Goal: Book appointment/travel/reservation

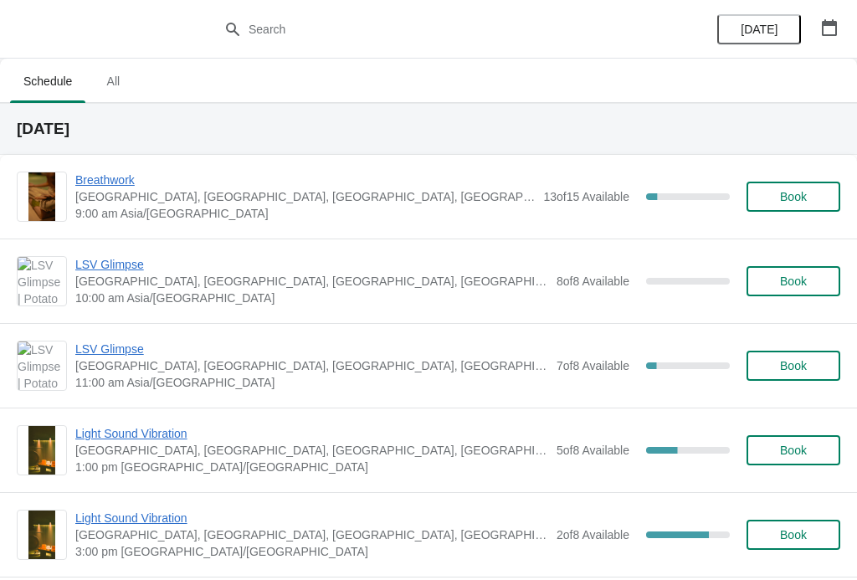
click at [141, 434] on span "Light Sound Vibration" at bounding box center [311, 433] width 473 height 17
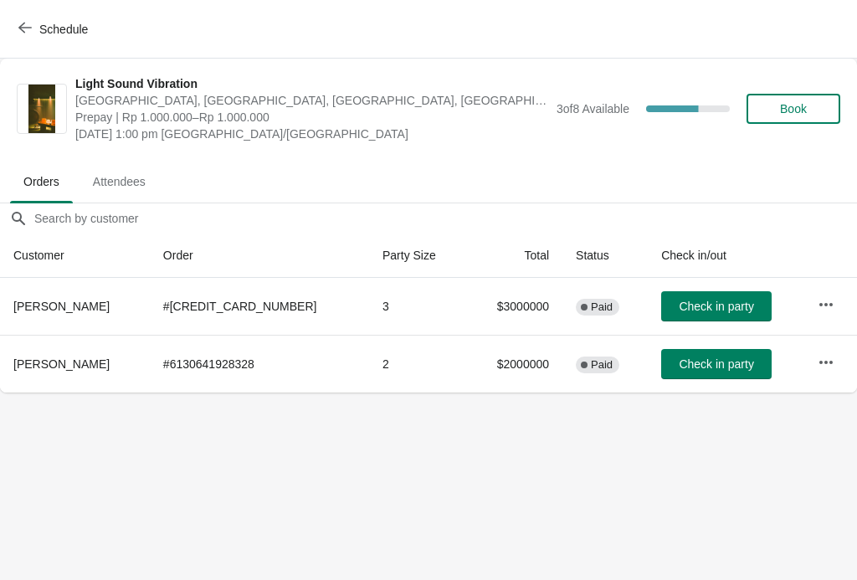
click at [818, 100] on button "Book" at bounding box center [793, 109] width 94 height 30
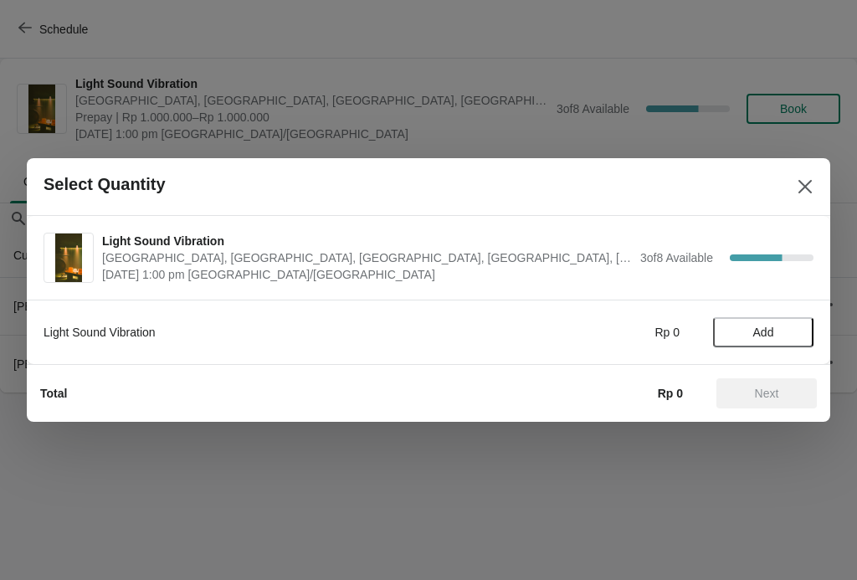
click at [769, 331] on span "Add" at bounding box center [763, 331] width 21 height 13
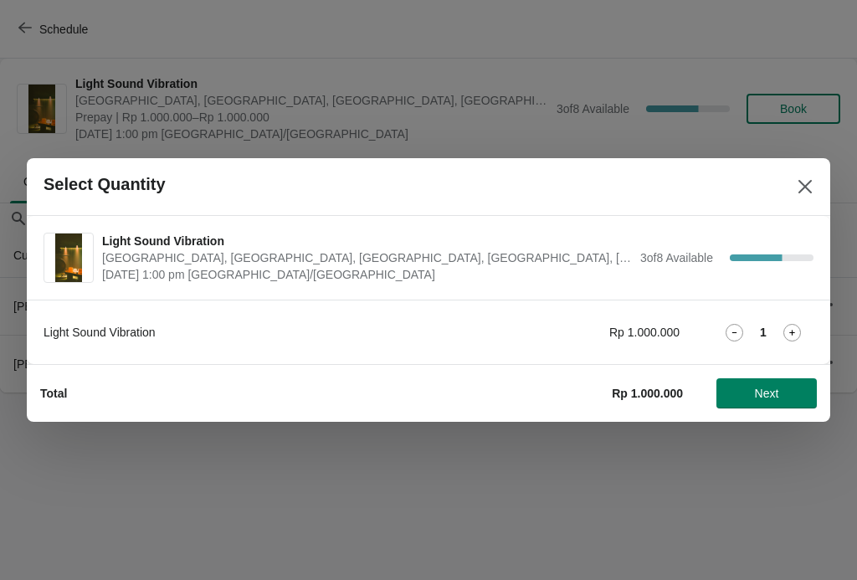
click at [770, 392] on span "Next" at bounding box center [767, 393] width 24 height 13
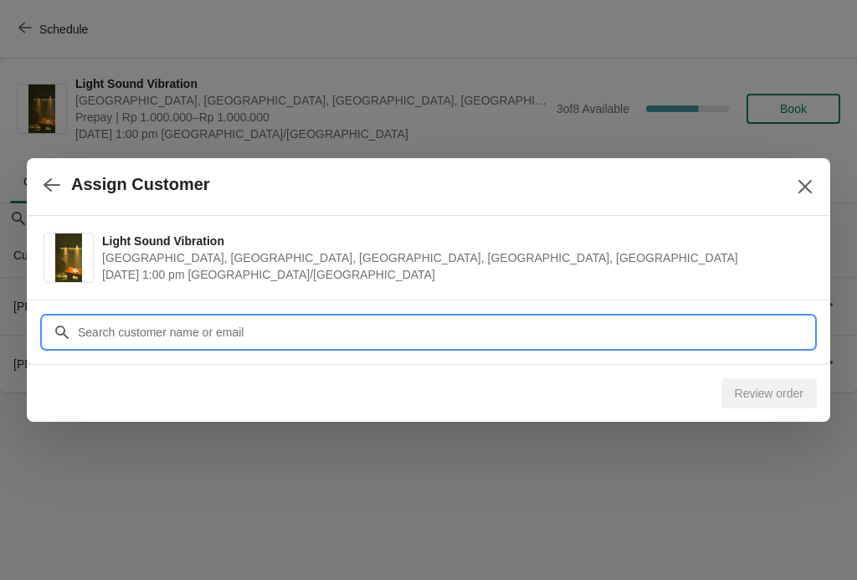
click at [525, 335] on input "Customer" at bounding box center [445, 332] width 736 height 30
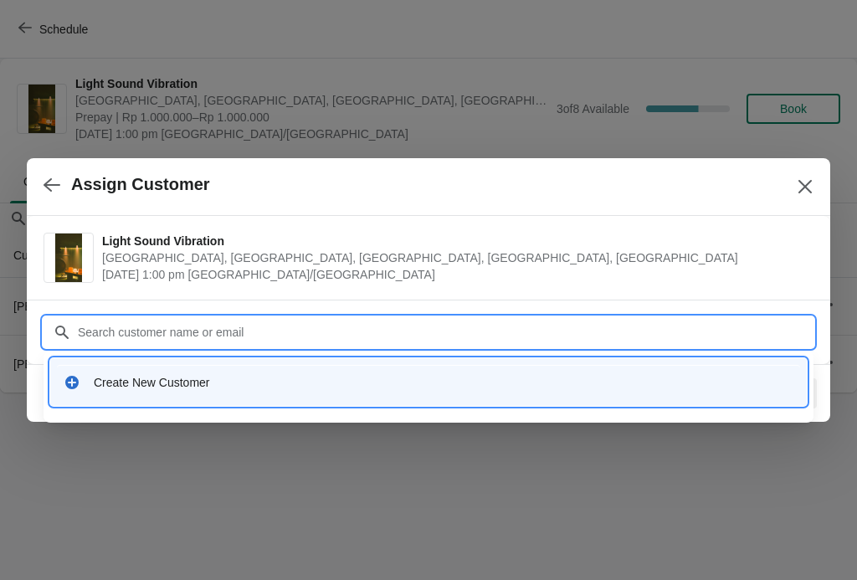
click at [141, 390] on div "Create New Customer" at bounding box center [443, 382] width 699 height 17
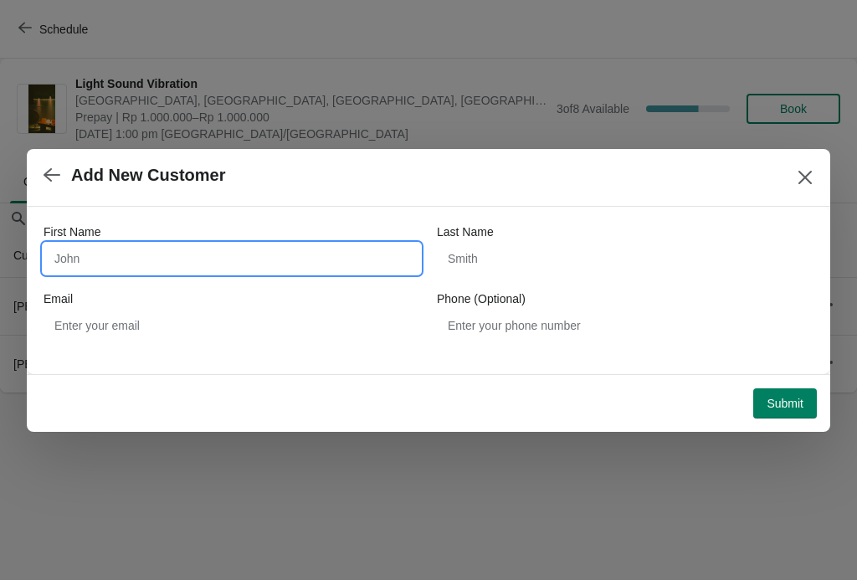
click at [260, 257] on input "First Name" at bounding box center [232, 258] width 377 height 30
type input "Opornya"
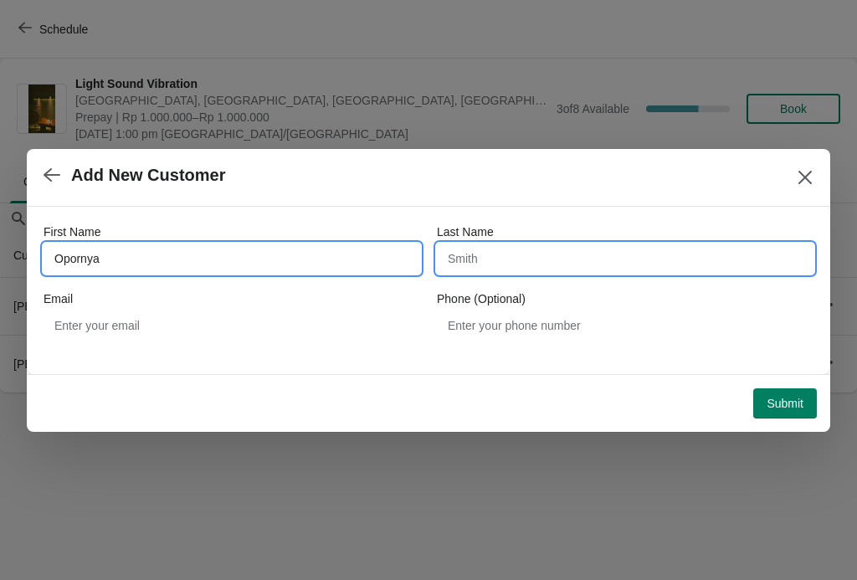
click at [582, 264] on input "Last Name" at bounding box center [625, 258] width 377 height 30
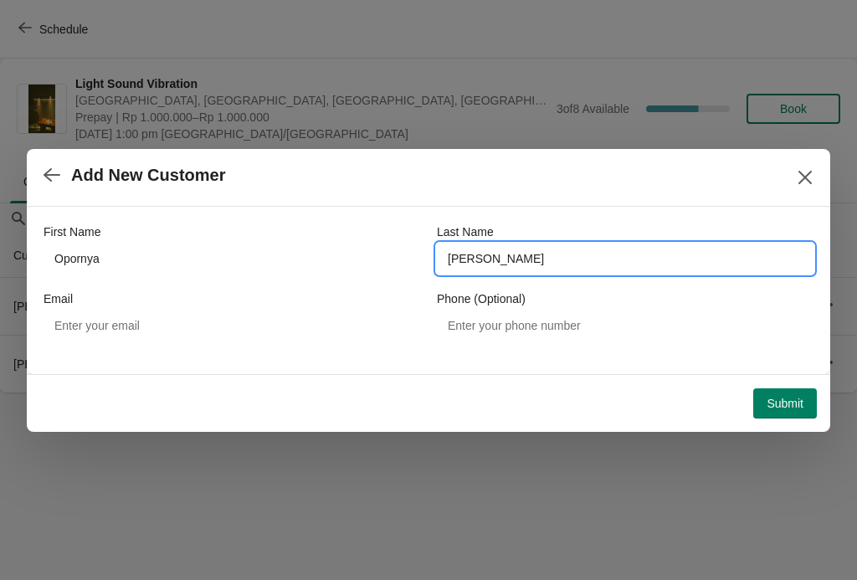
type input "[PERSON_NAME]"
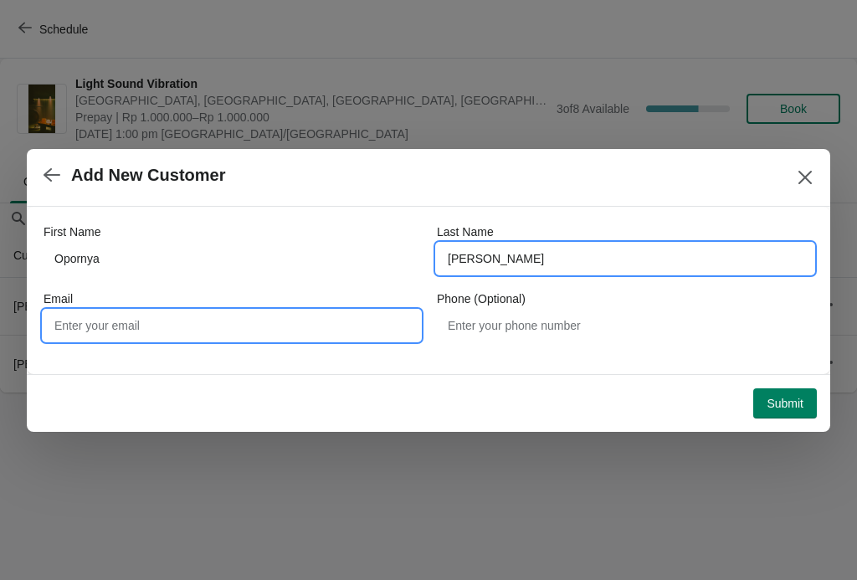
click at [270, 340] on input "Email" at bounding box center [232, 325] width 377 height 30
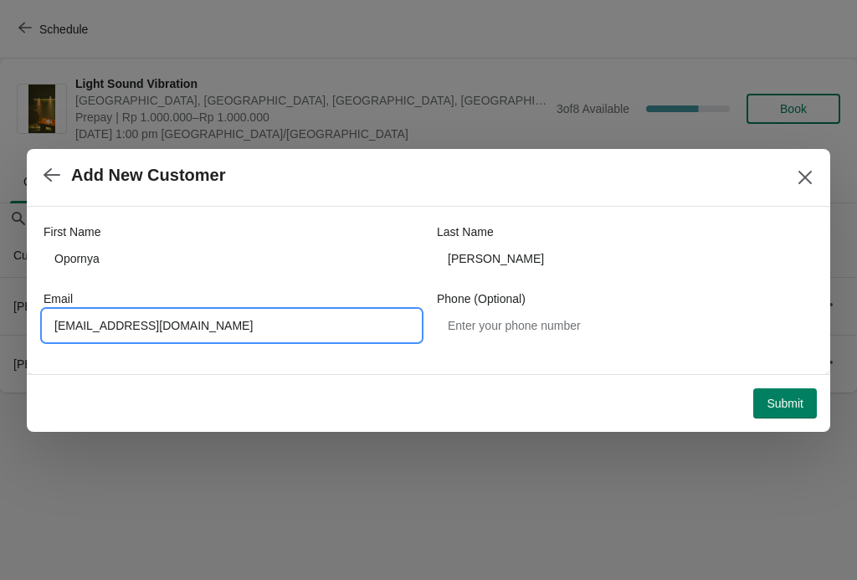
click at [51, 320] on input "[EMAIL_ADDRESS][DOMAIN_NAME]" at bounding box center [232, 325] width 377 height 30
click at [65, 325] on input "[EMAIL_ADDRESS][DOMAIN_NAME]" at bounding box center [232, 325] width 377 height 30
click at [60, 325] on input "[EMAIL_ADDRESS][DOMAIN_NAME]" at bounding box center [232, 325] width 377 height 30
click at [69, 322] on input "[EMAIL_ADDRESS][DOMAIN_NAME]" at bounding box center [232, 325] width 377 height 30
click at [64, 314] on input "[EMAIL_ADDRESS][DOMAIN_NAME]" at bounding box center [232, 325] width 377 height 30
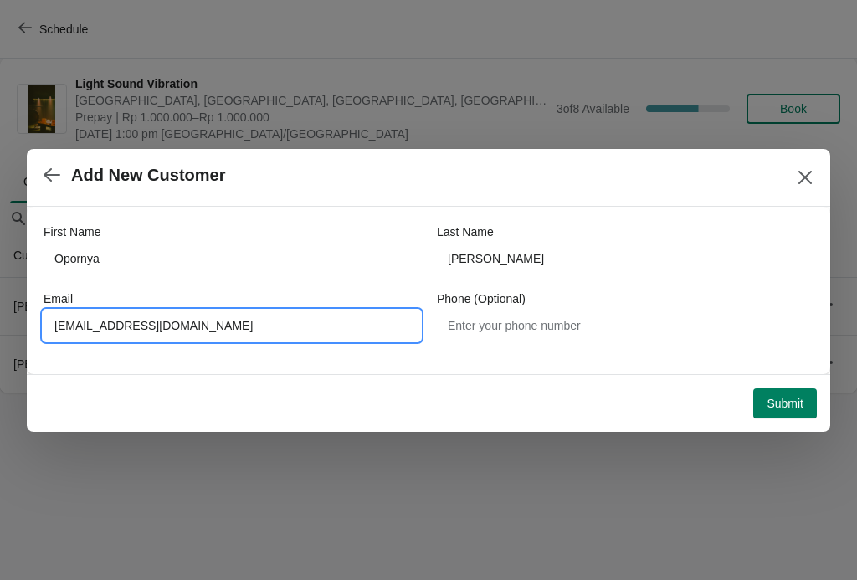
click at [69, 323] on input "[EMAIL_ADDRESS][DOMAIN_NAME]" at bounding box center [232, 325] width 377 height 30
type input "[EMAIL_ADDRESS][DOMAIN_NAME]"
click at [772, 405] on span "Submit" at bounding box center [784, 403] width 37 height 13
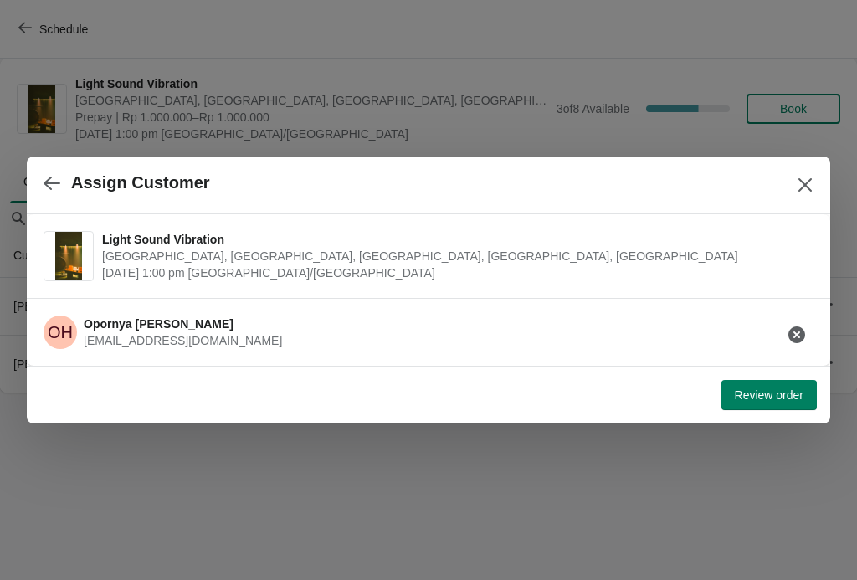
click at [801, 331] on icon "button" at bounding box center [796, 334] width 17 height 17
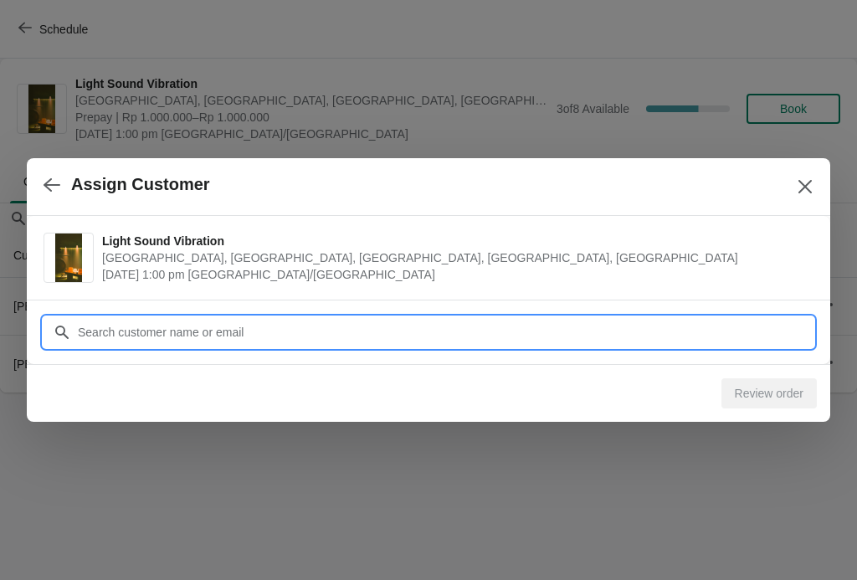
click at [298, 333] on input "Customer" at bounding box center [445, 332] width 736 height 30
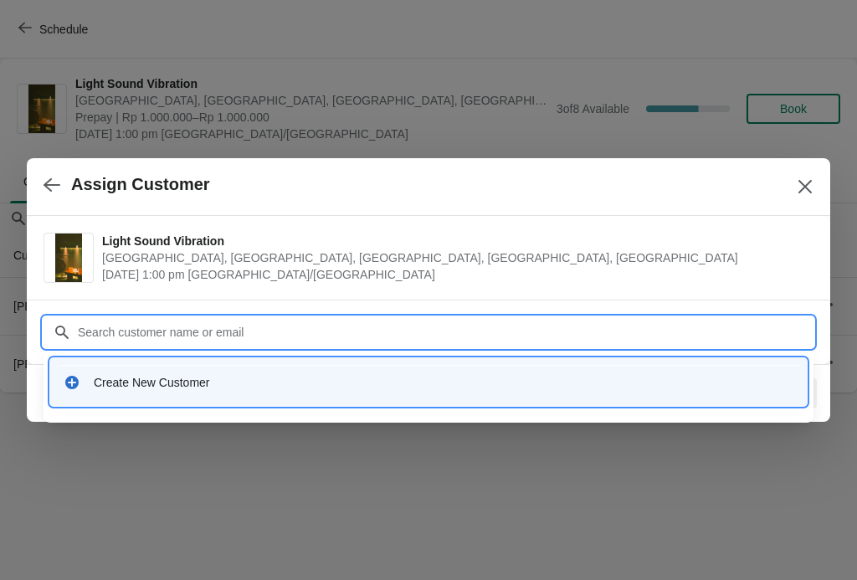
click at [187, 390] on div "Create New Customer" at bounding box center [443, 382] width 699 height 17
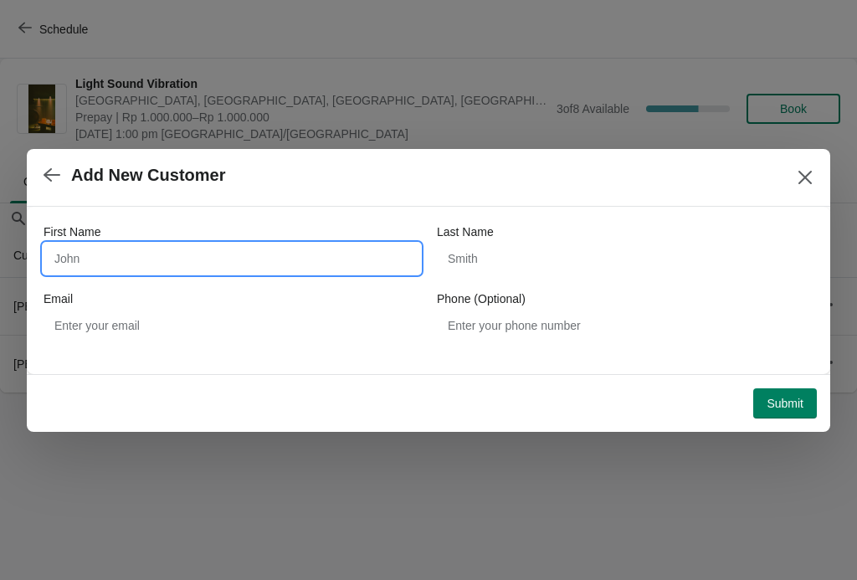
click at [305, 267] on input "First Name" at bounding box center [232, 258] width 377 height 30
type input "[PERSON_NAME]"
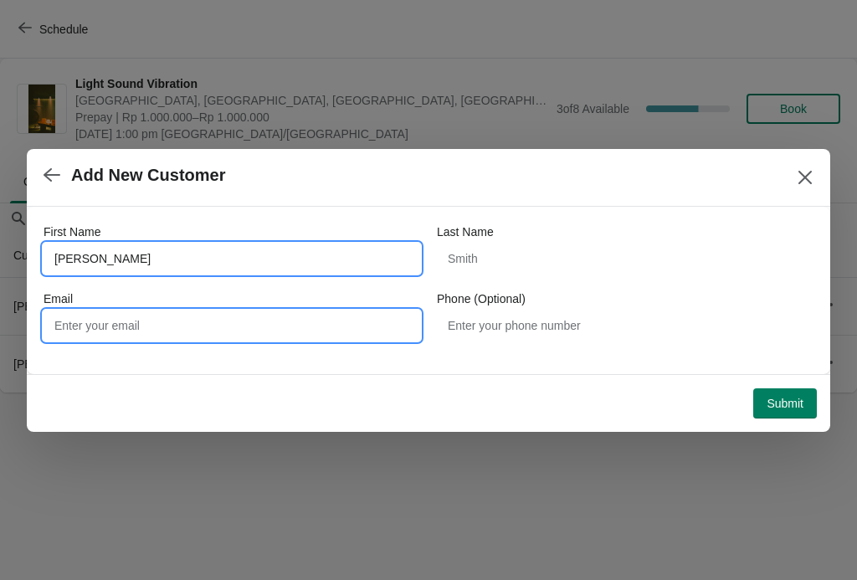
click at [249, 327] on input "Email" at bounding box center [232, 325] width 377 height 30
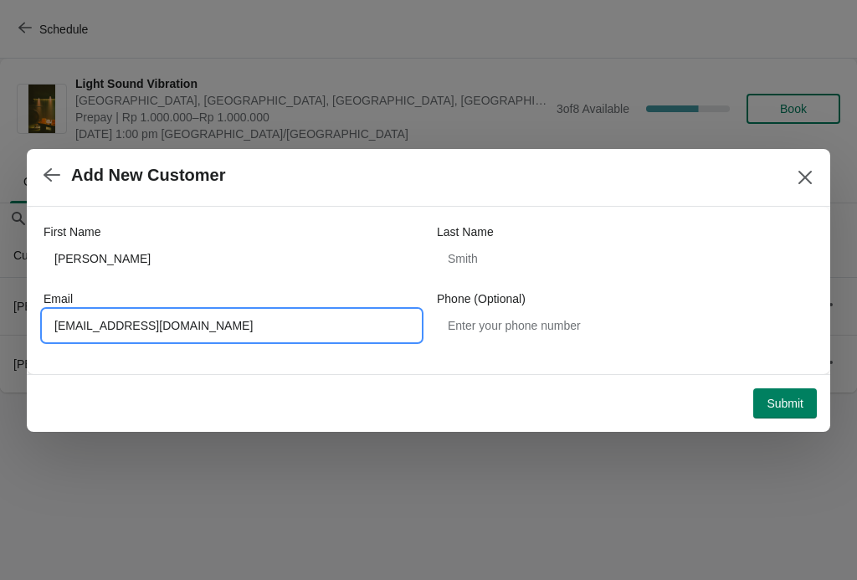
type input "[EMAIL_ADDRESS][DOMAIN_NAME]"
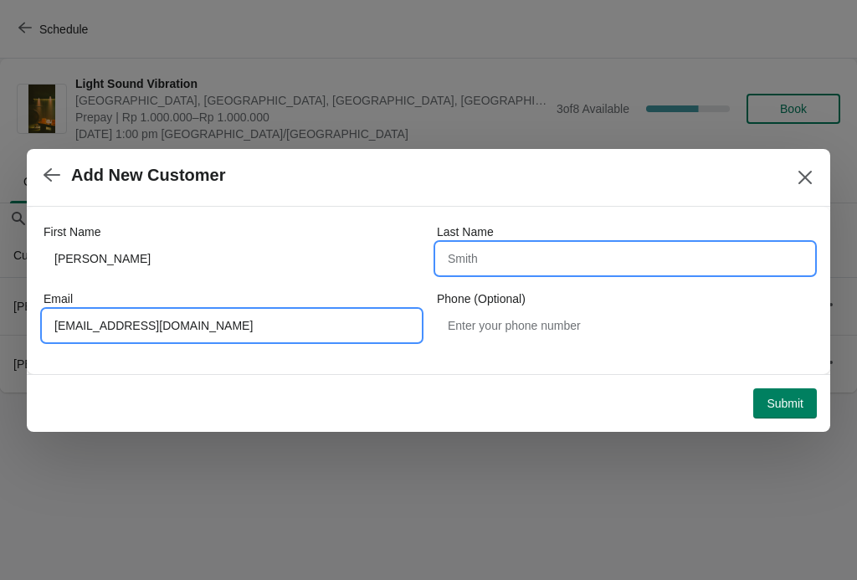
click at [583, 249] on input "Last Name" at bounding box center [625, 258] width 377 height 30
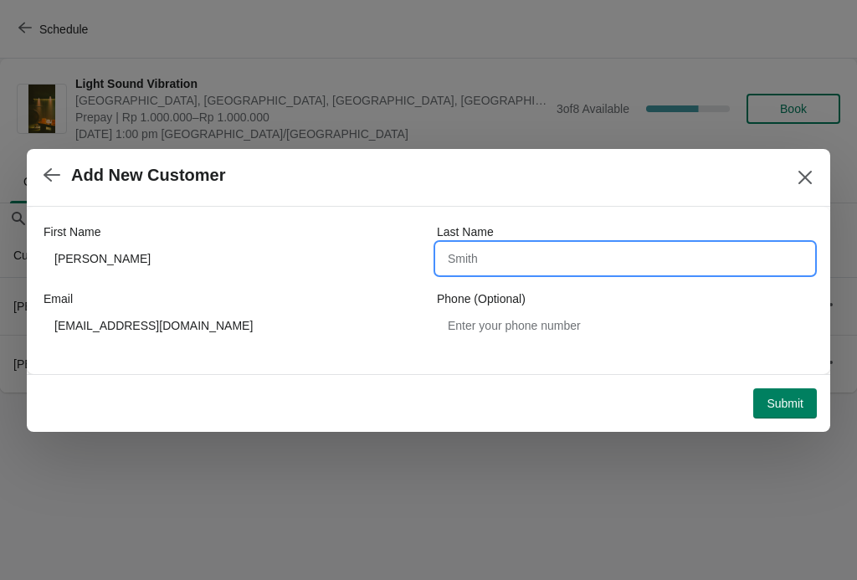
click at [777, 402] on span "Submit" at bounding box center [784, 403] width 37 height 13
